Goal: Task Accomplishment & Management: Manage account settings

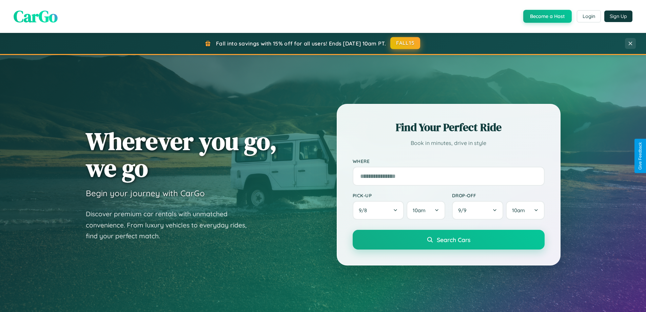
click at [406, 43] on button "FALL15" at bounding box center [406, 43] width 30 height 12
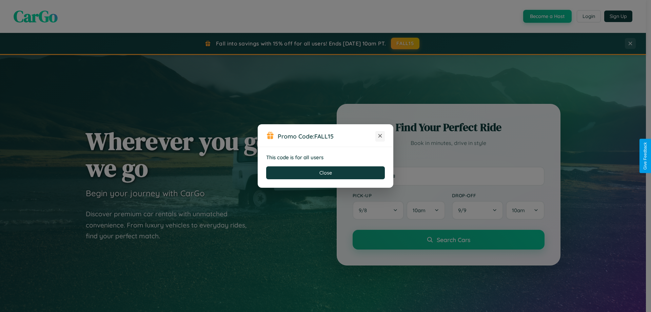
click at [380, 136] on icon at bounding box center [380, 135] width 7 height 7
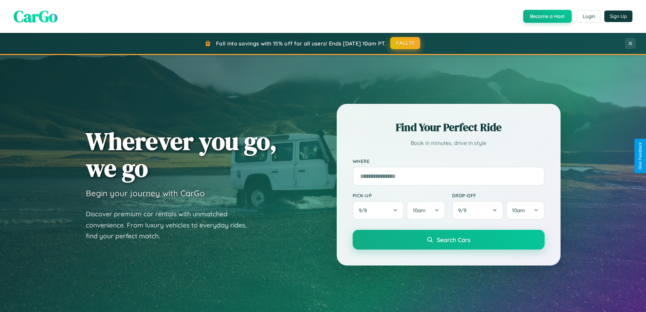
click at [406, 43] on button "FALL15" at bounding box center [406, 43] width 30 height 12
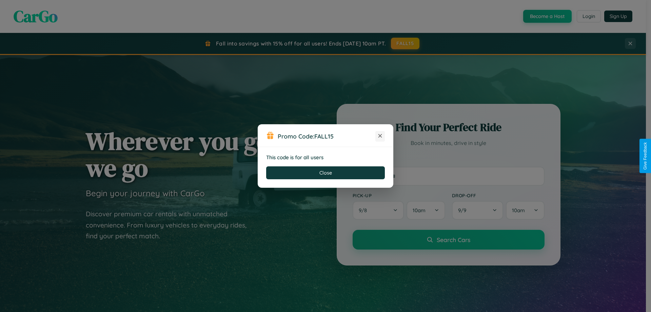
click at [380, 136] on icon at bounding box center [380, 135] width 7 height 7
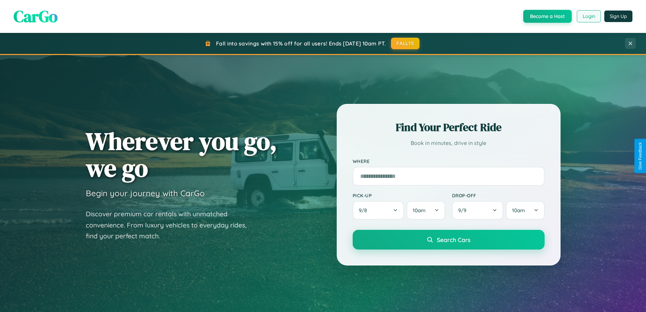
click at [589, 16] on button "Login" at bounding box center [589, 16] width 24 height 12
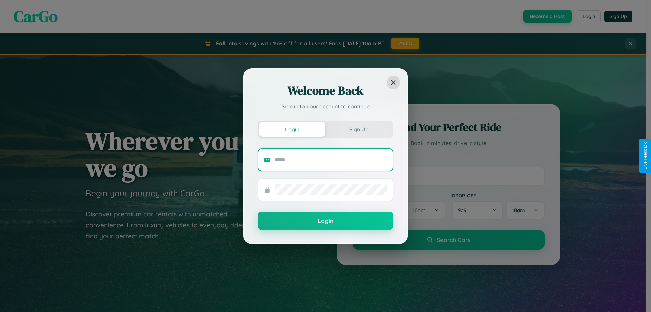
click at [331, 159] on input "text" at bounding box center [331, 159] width 113 height 11
type input "**********"
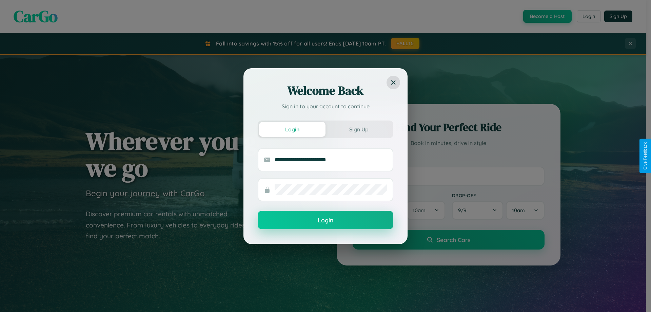
click at [326, 220] on button "Login" at bounding box center [326, 220] width 136 height 18
